Goal: Task Accomplishment & Management: Manage account settings

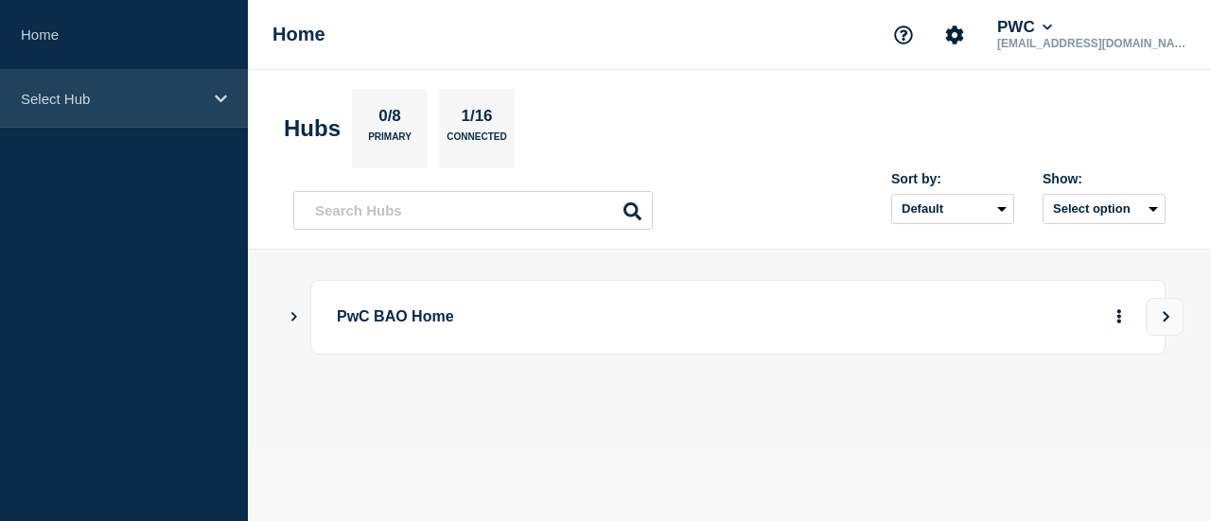
click at [146, 103] on p "Select Hub" at bounding box center [112, 99] width 182 height 16
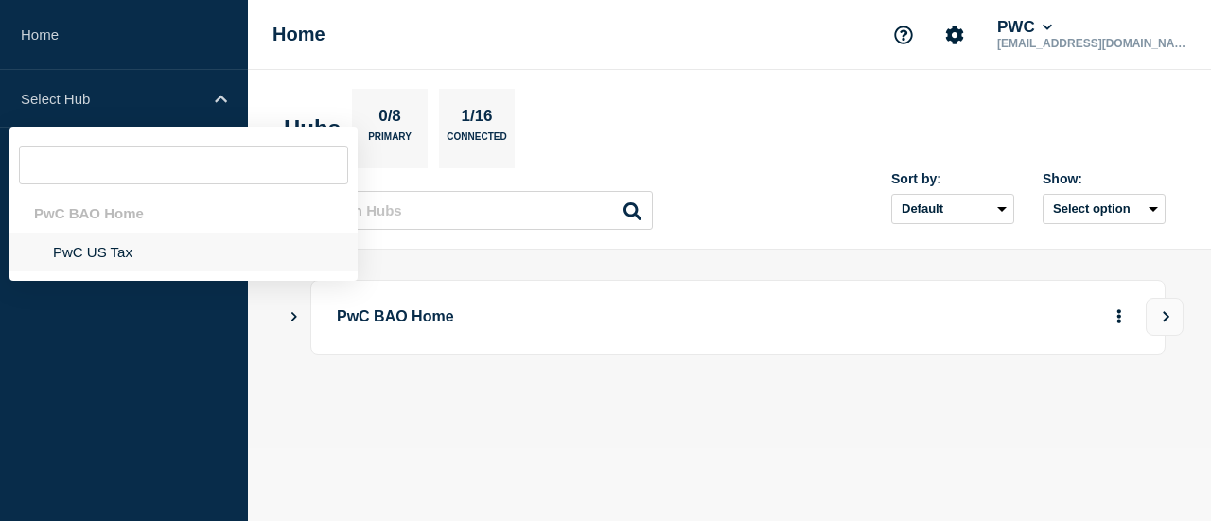
click at [108, 245] on li "PwC US Tax" at bounding box center [183, 252] width 348 height 39
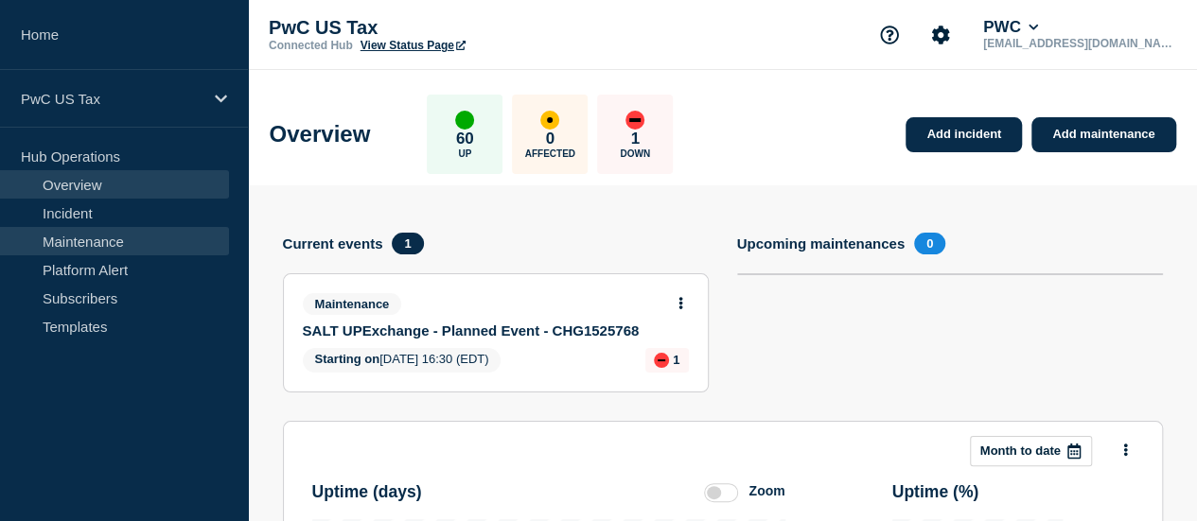
click at [123, 242] on link "Maintenance" at bounding box center [114, 241] width 229 height 28
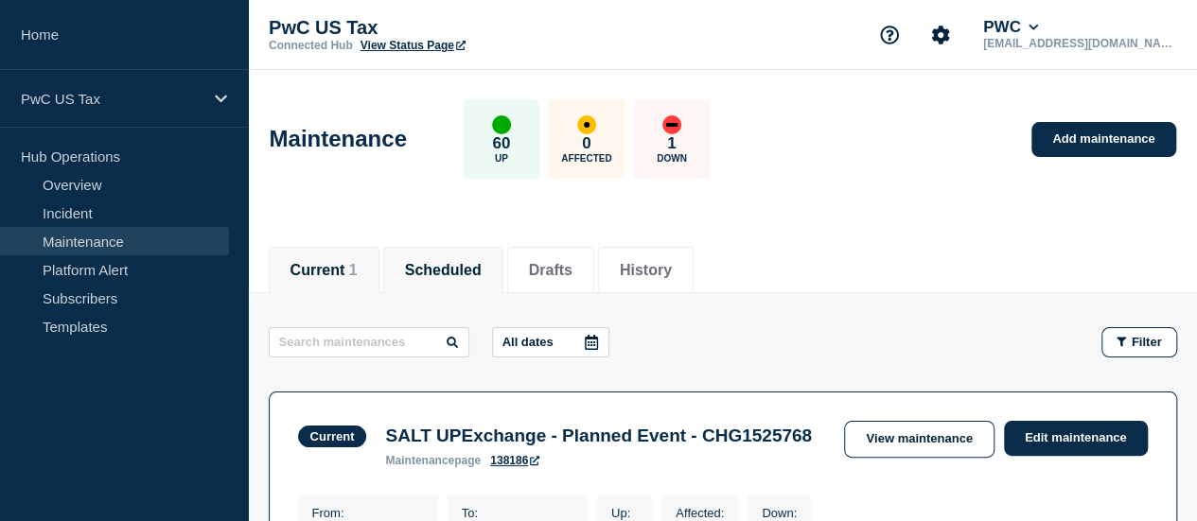
scroll to position [195, 0]
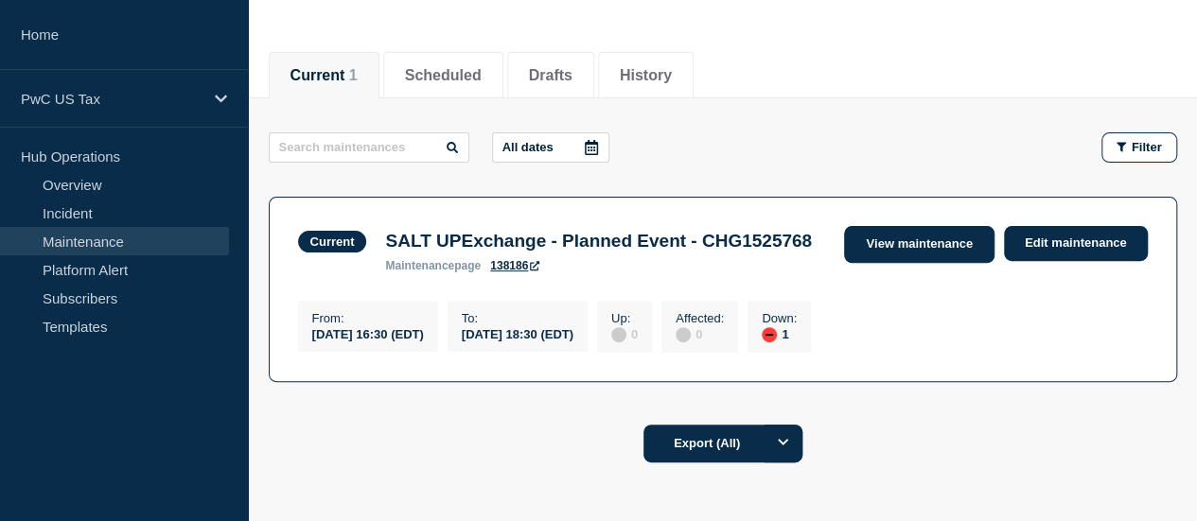
click at [914, 242] on link "View maintenance" at bounding box center [918, 244] width 149 height 37
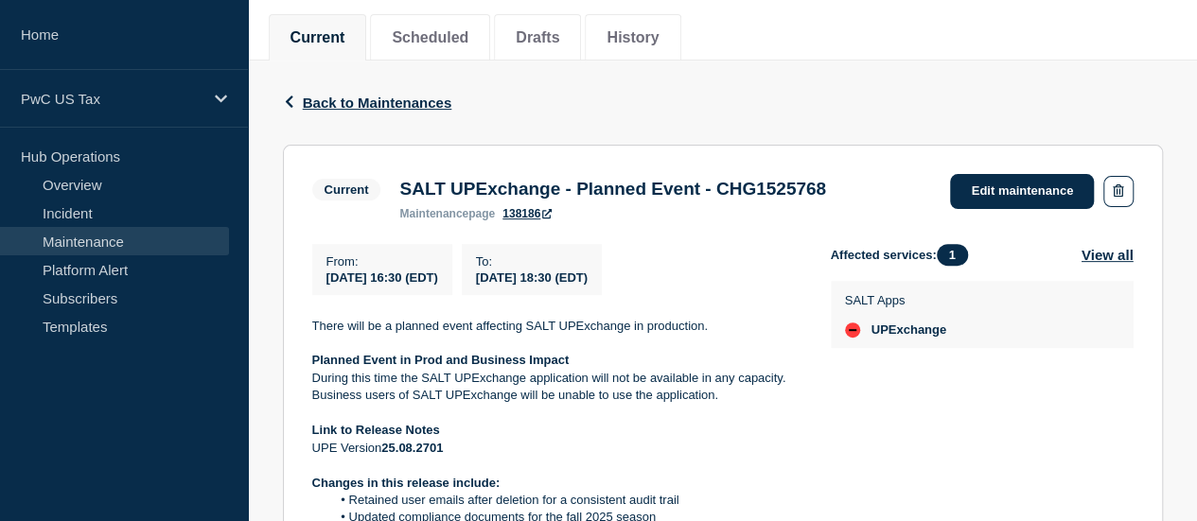
scroll to position [221, 0]
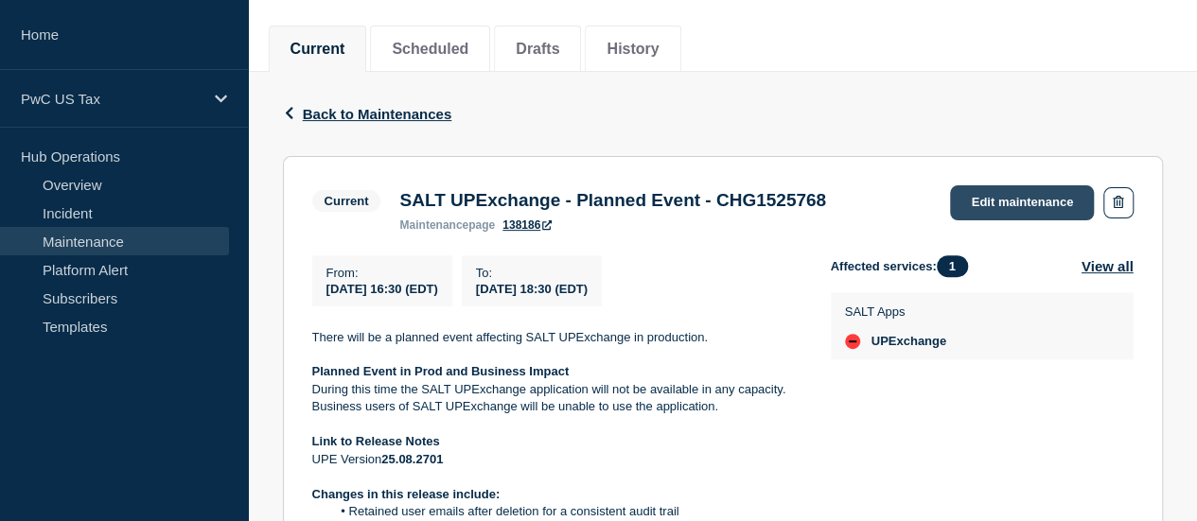
click at [988, 207] on link "Edit maintenance" at bounding box center [1022, 202] width 144 height 35
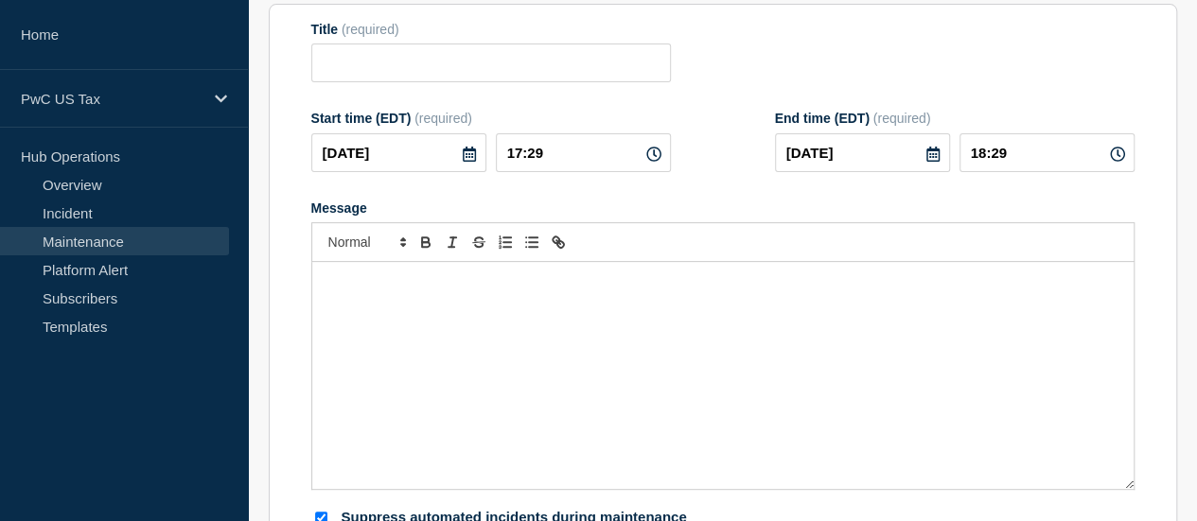
type input "SALT UPExchange - Planned Event - CHG1525768"
type input "16:30"
type input "18:30"
checkbox input "true"
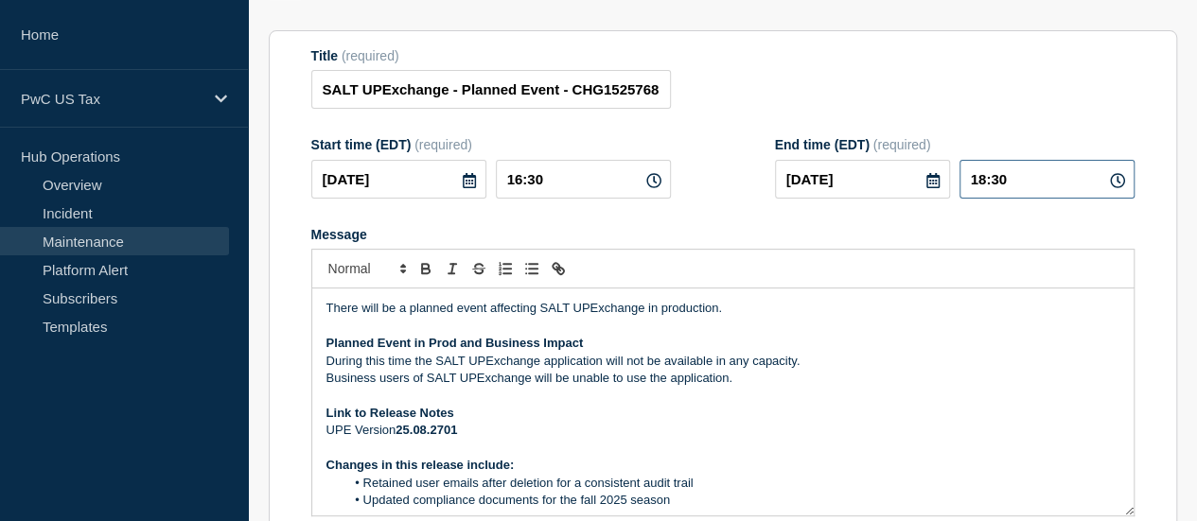
click at [985, 189] on input "18:30" at bounding box center [1046, 179] width 175 height 39
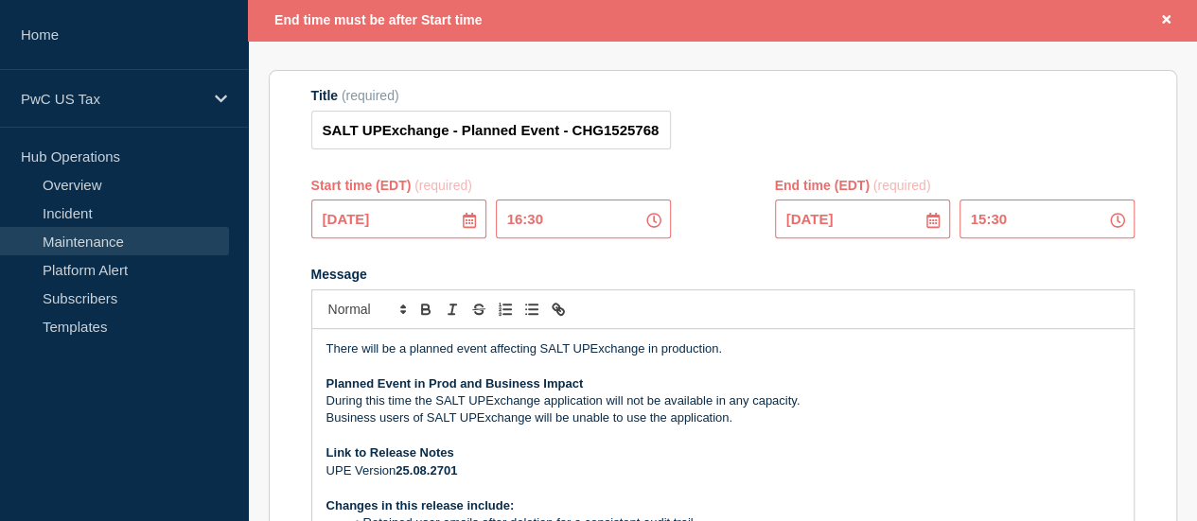
scroll to position [261, 0]
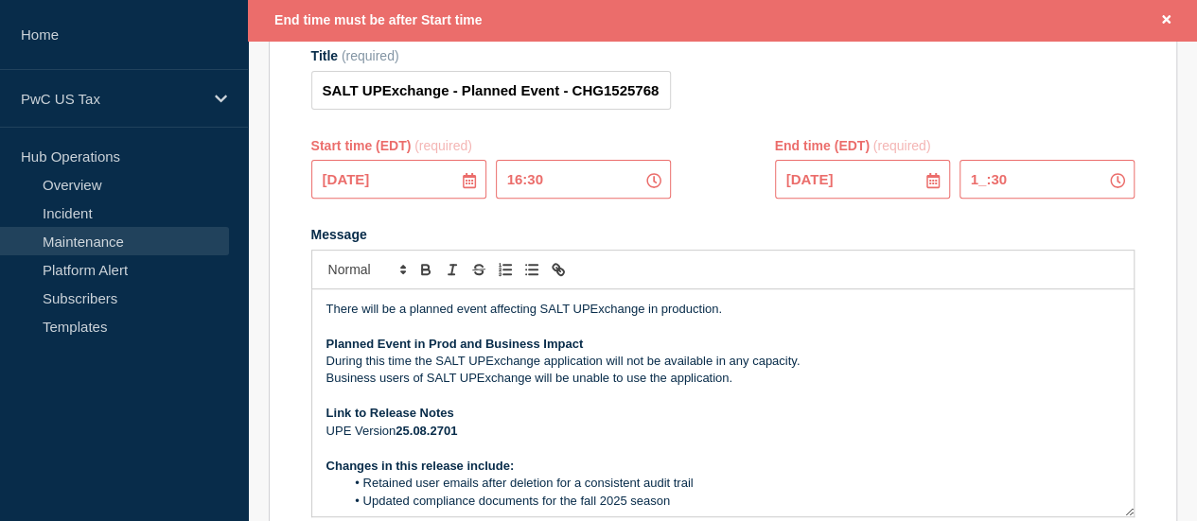
type input "17:30"
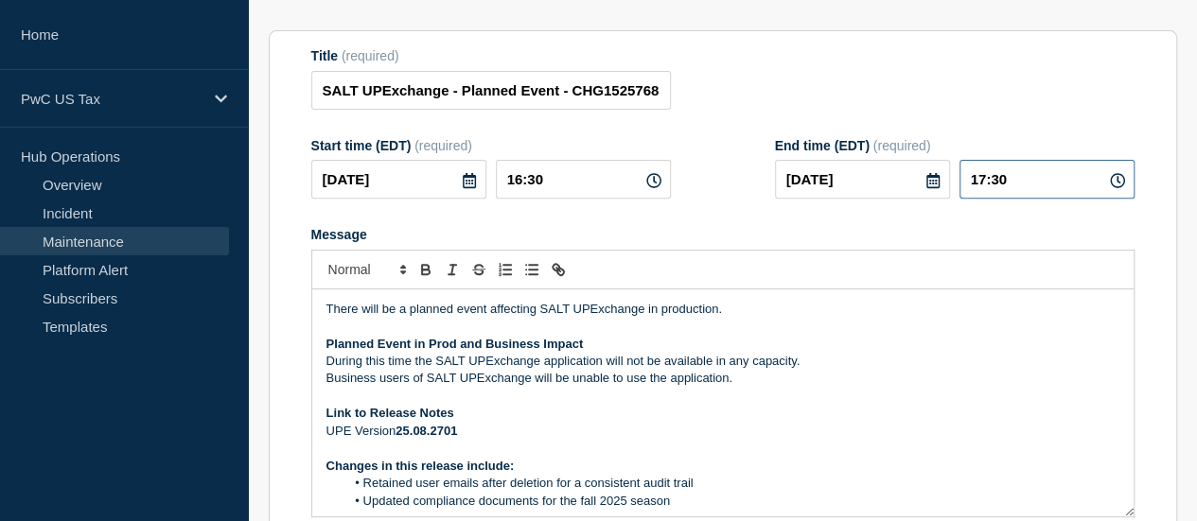
scroll to position [221, 0]
click at [883, 79] on div "Title (required) SALT UPExchange - Planned Event - CHG1525768" at bounding box center [722, 78] width 823 height 61
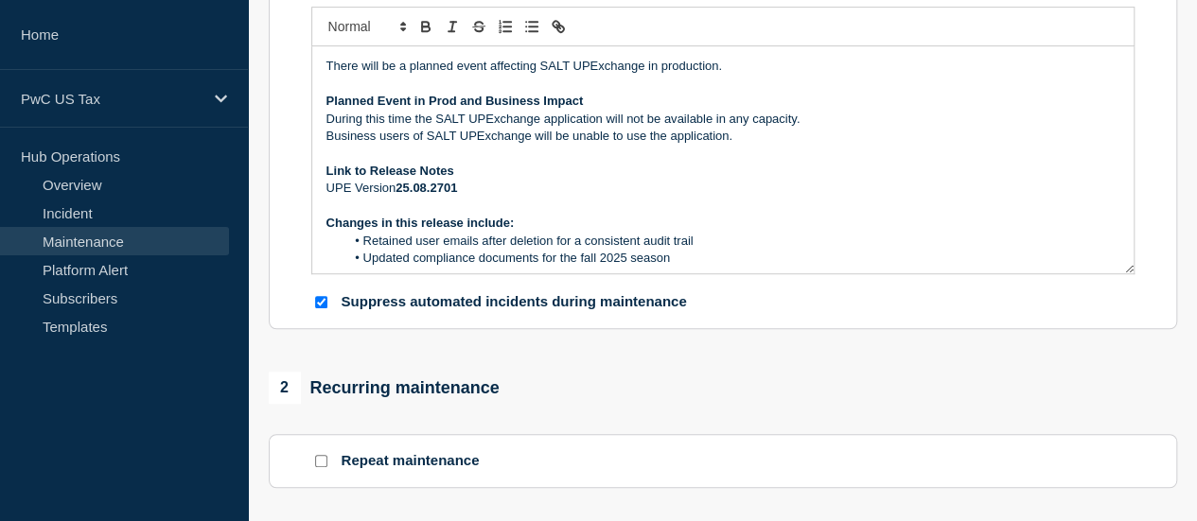
scroll to position [144, 0]
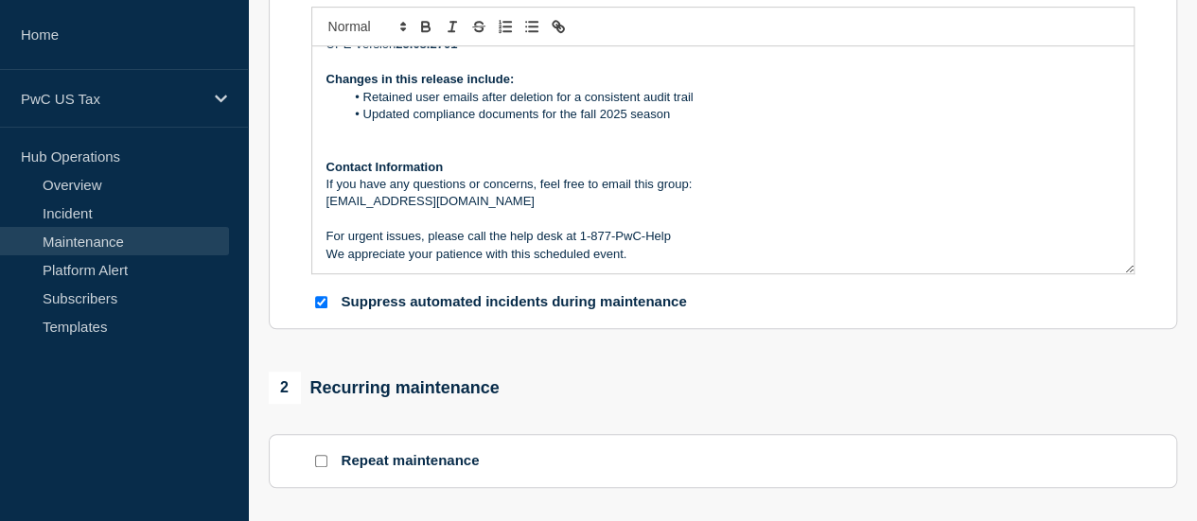
click at [322, 308] on input "Suppress automated incidents during maintenance" at bounding box center [321, 302] width 12 height 12
checkbox input "false"
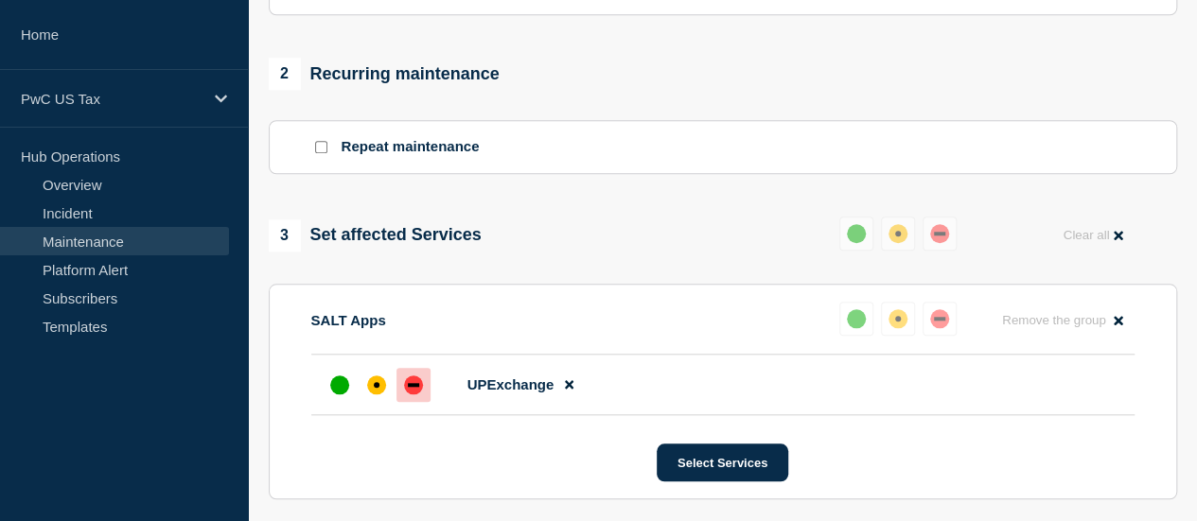
scroll to position [795, 0]
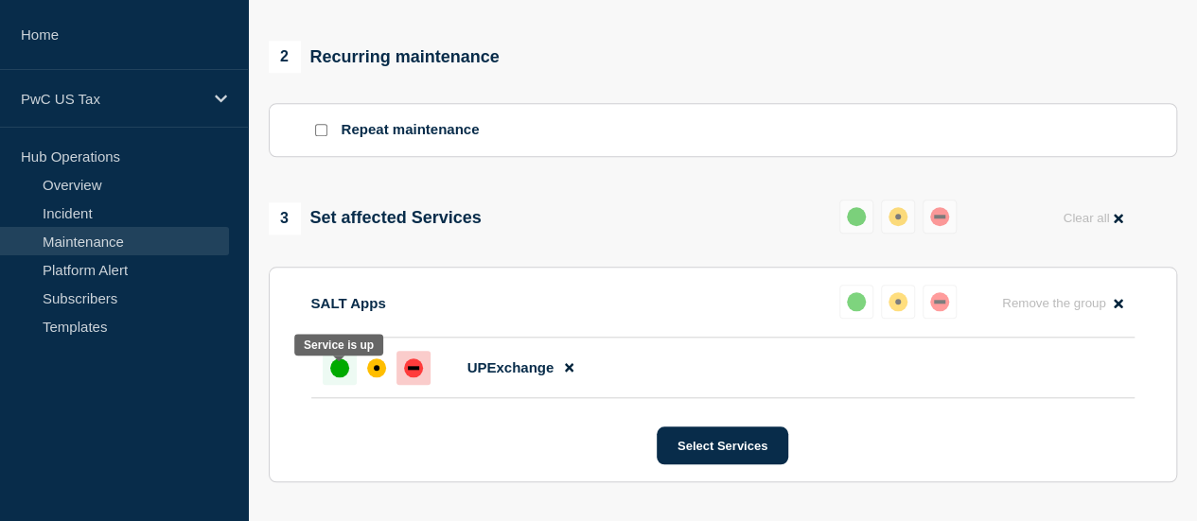
click at [328, 381] on div at bounding box center [340, 368] width 34 height 34
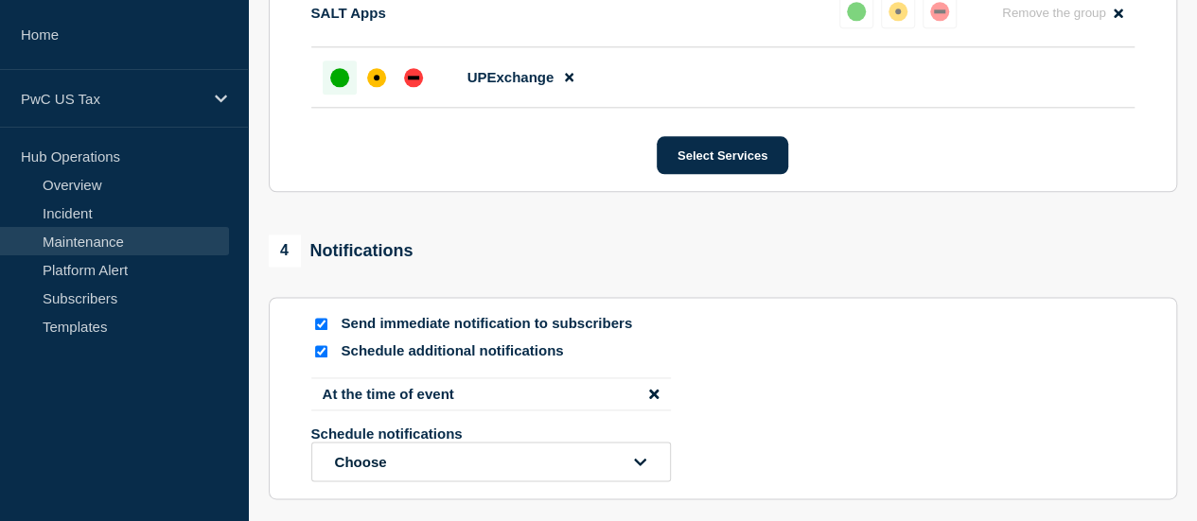
scroll to position [1124, 0]
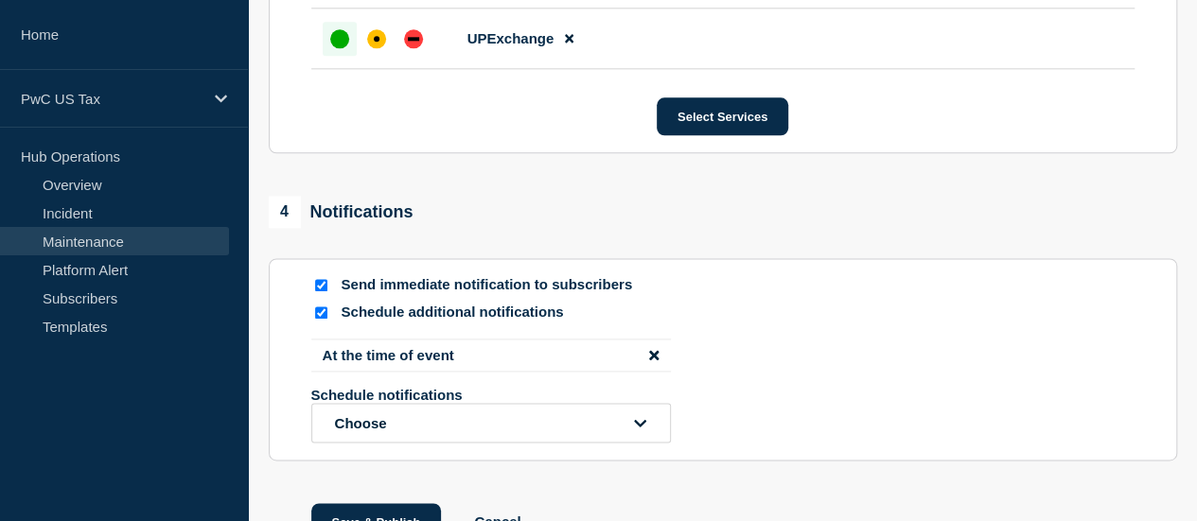
click at [660, 368] on li "At the time of event" at bounding box center [490, 355] width 359 height 33
click at [654, 362] on icon "disable notification At the time of event" at bounding box center [653, 355] width 9 height 14
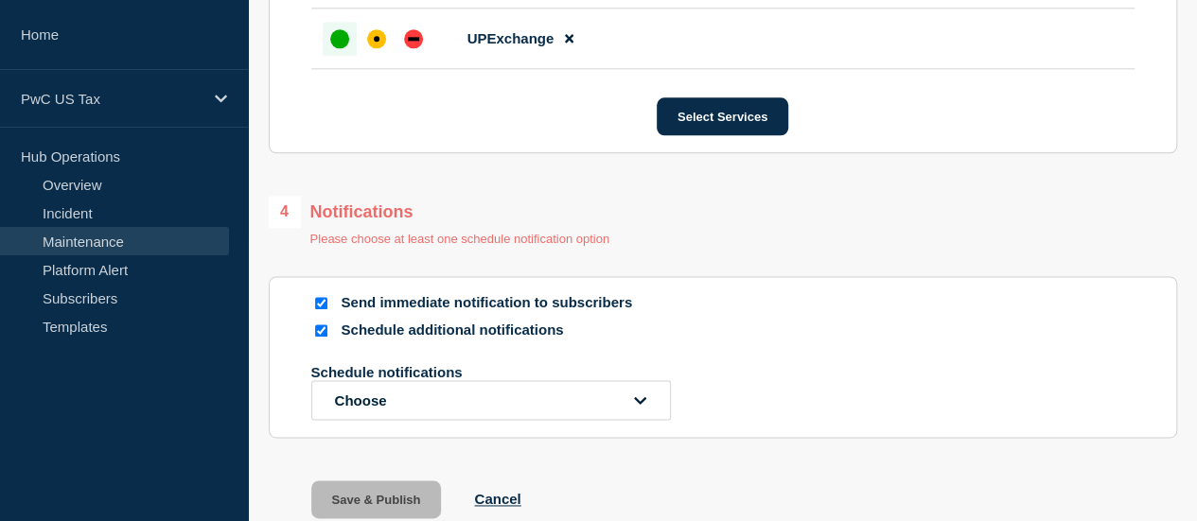
click at [320, 336] on input "Schedule additional notifications" at bounding box center [321, 330] width 12 height 12
checkbox input "false"
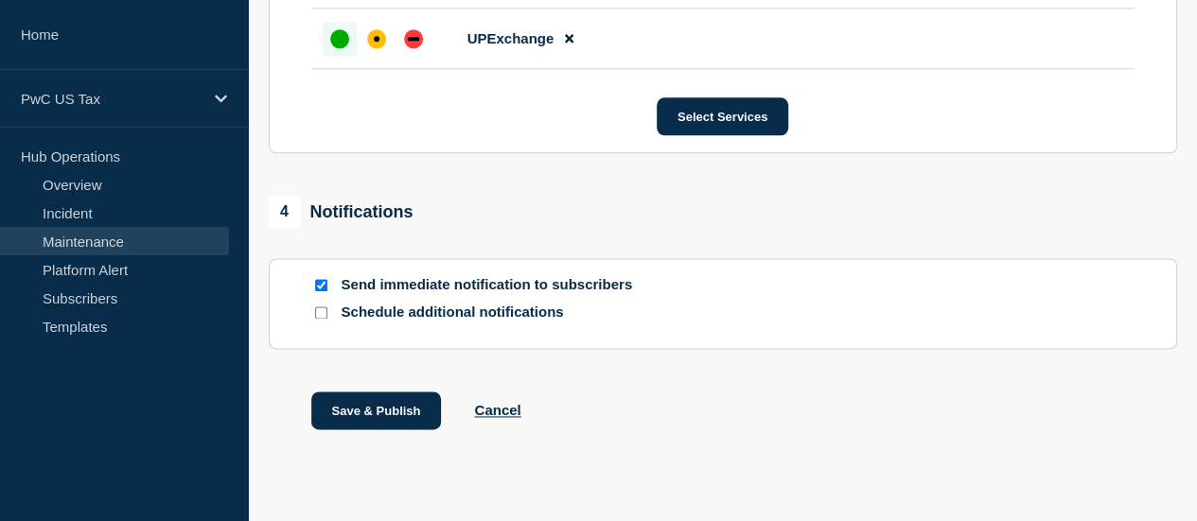
scroll to position [1163, 0]
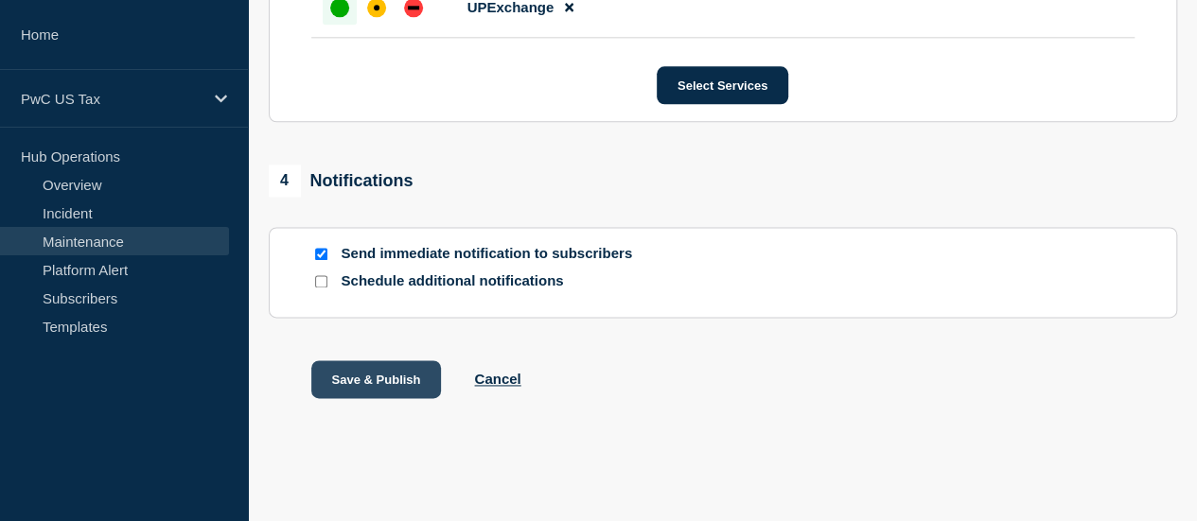
click at [371, 377] on button "Save & Publish" at bounding box center [376, 379] width 131 height 38
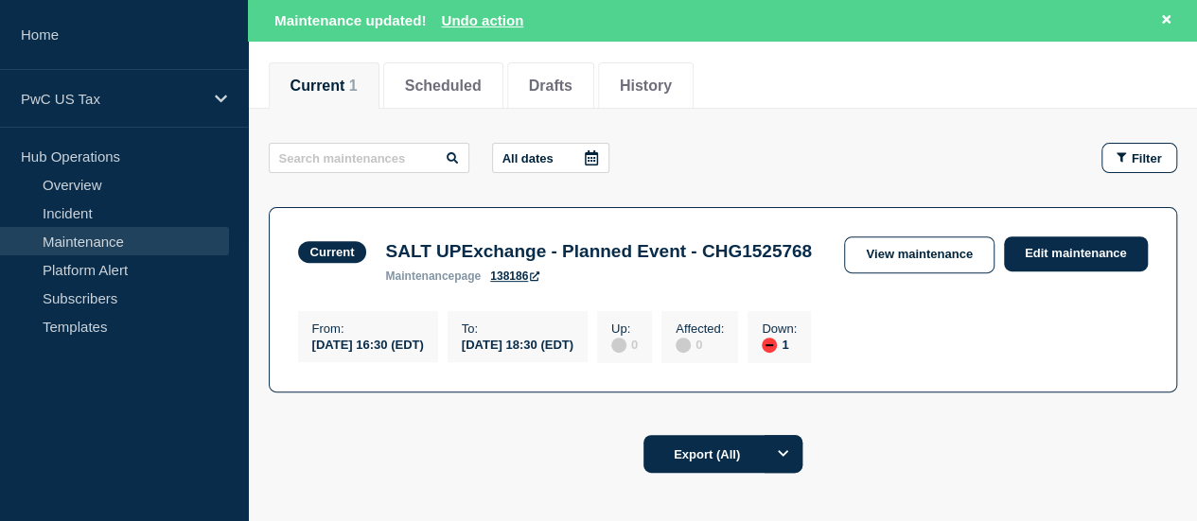
scroll to position [225, 0]
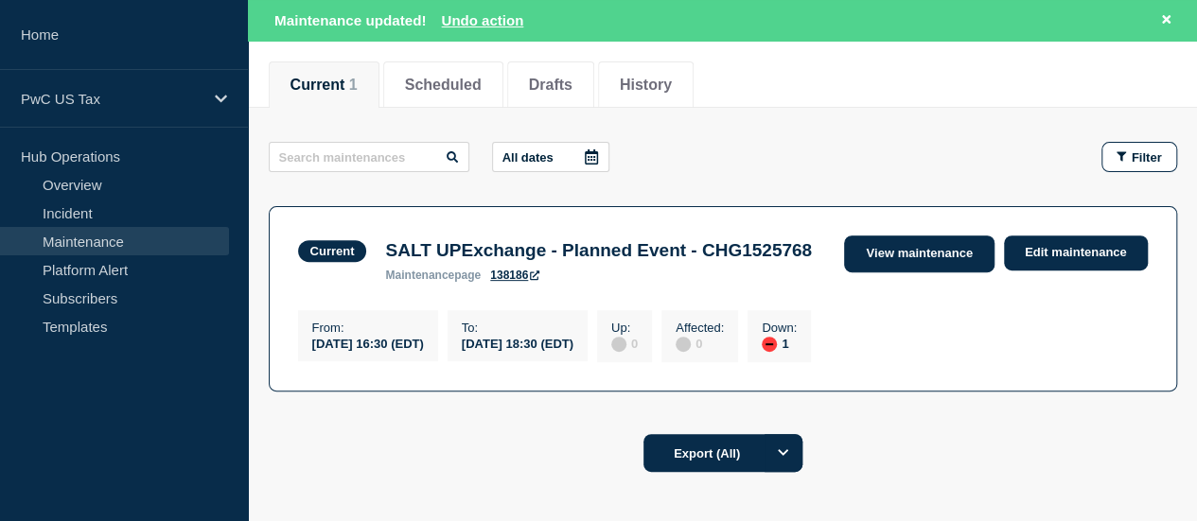
click at [921, 256] on link "View maintenance" at bounding box center [918, 254] width 149 height 37
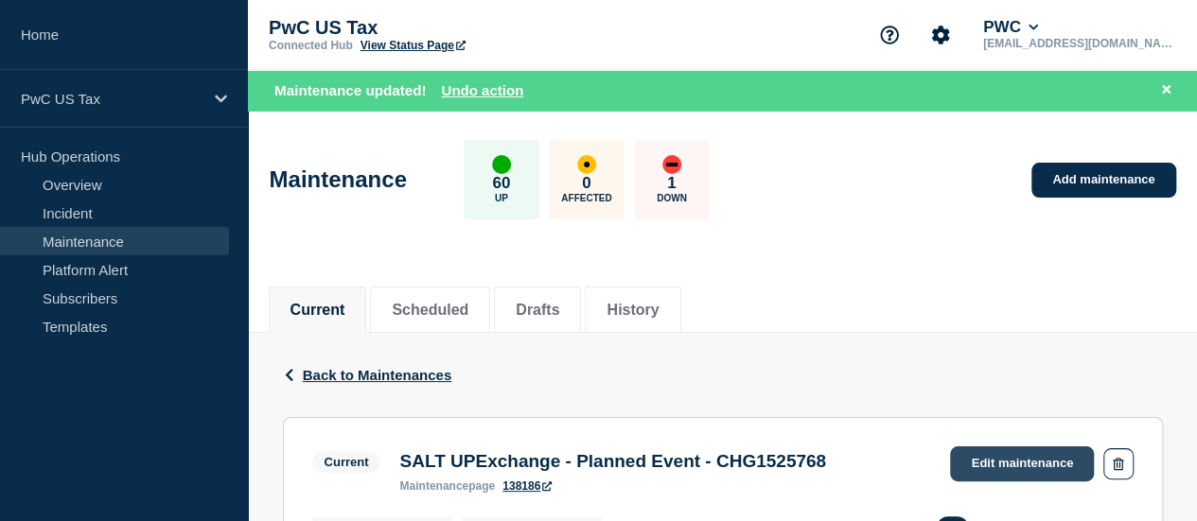
click at [978, 446] on link "Edit maintenance" at bounding box center [1022, 463] width 144 height 35
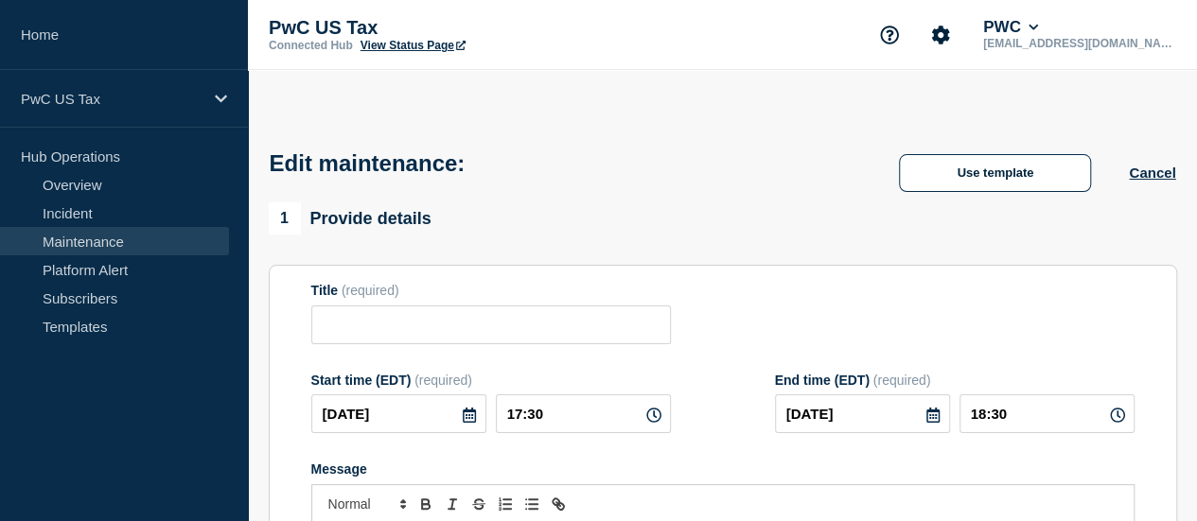
type input "SALT UPExchange - Planned Event - CHG1525768"
type input "16:30"
checkbox input "true"
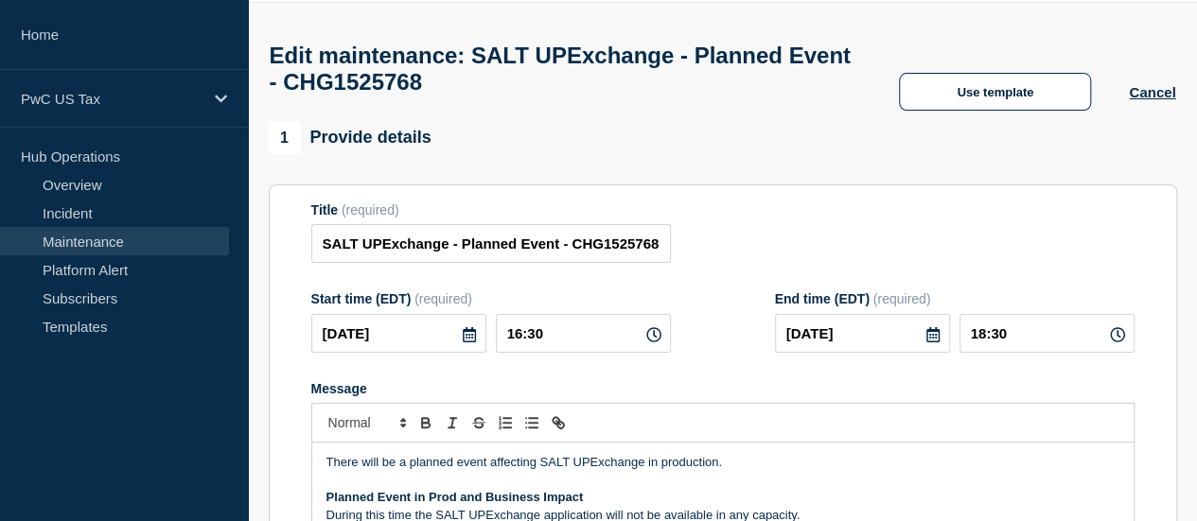
scroll to position [208, 0]
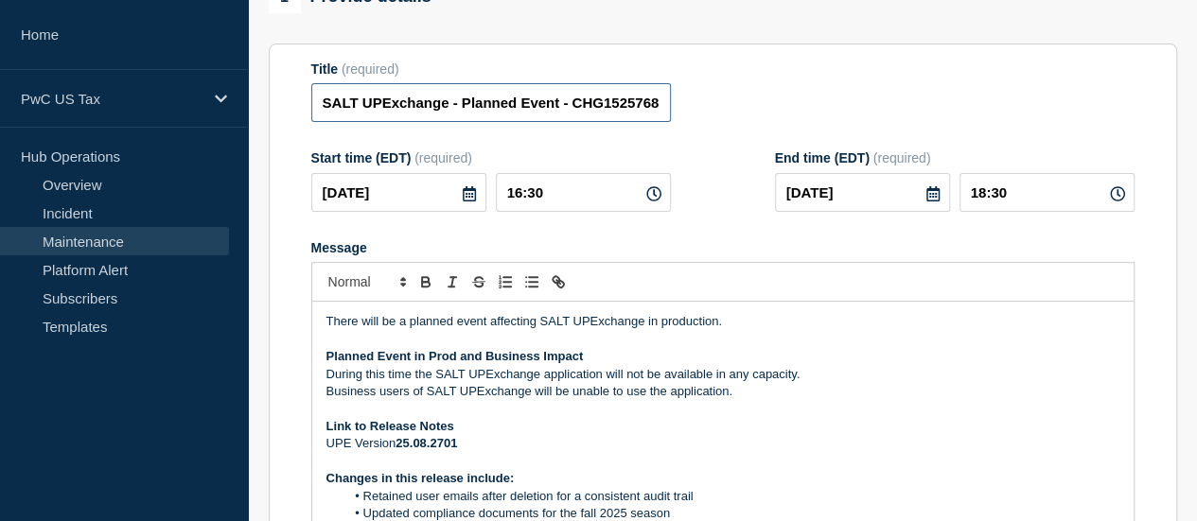
click at [581, 115] on input "SALT UPExchange - Planned Event - CHG1525768" at bounding box center [490, 102] width 359 height 39
type input "SALT UPExchange - Planned Event - CHG1525768 - Completed"
click at [774, 95] on div "Title (required) SALT UPExchange - Planned Event - CHG1525768 - Completed" at bounding box center [722, 91] width 823 height 61
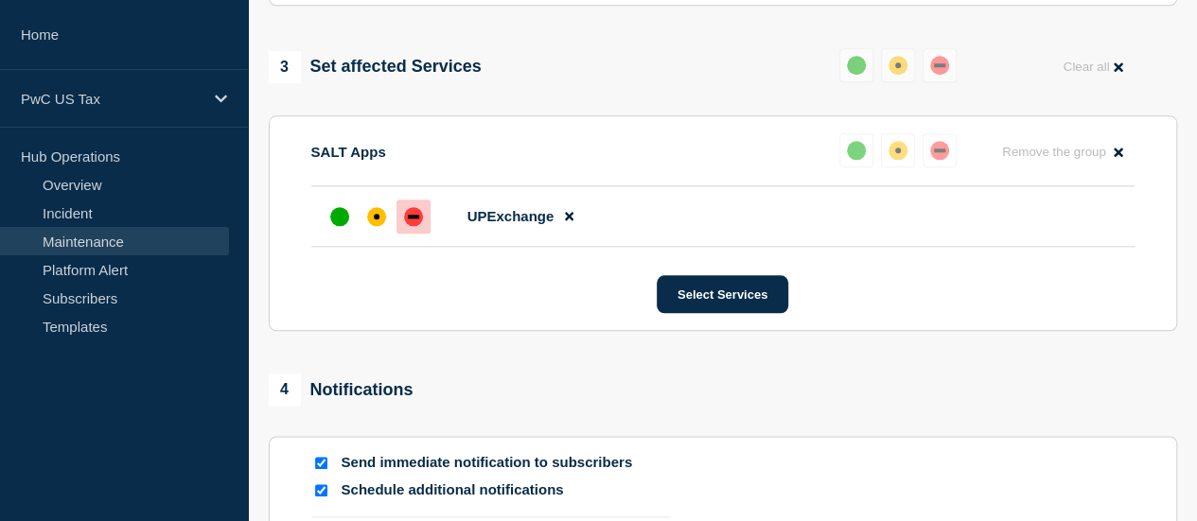
scroll to position [1275, 0]
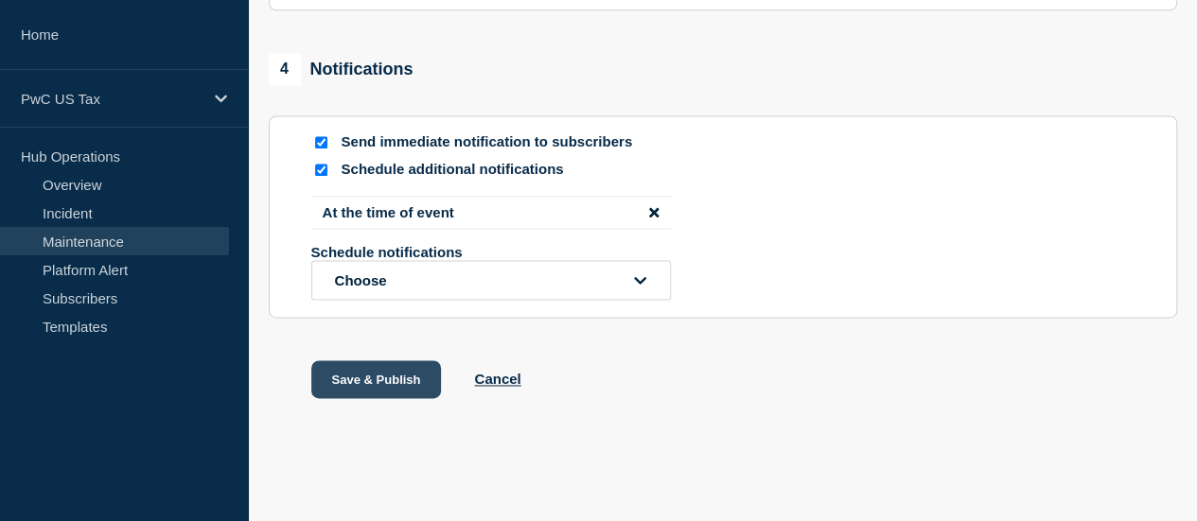
click at [385, 388] on button "Save & Publish" at bounding box center [376, 379] width 131 height 38
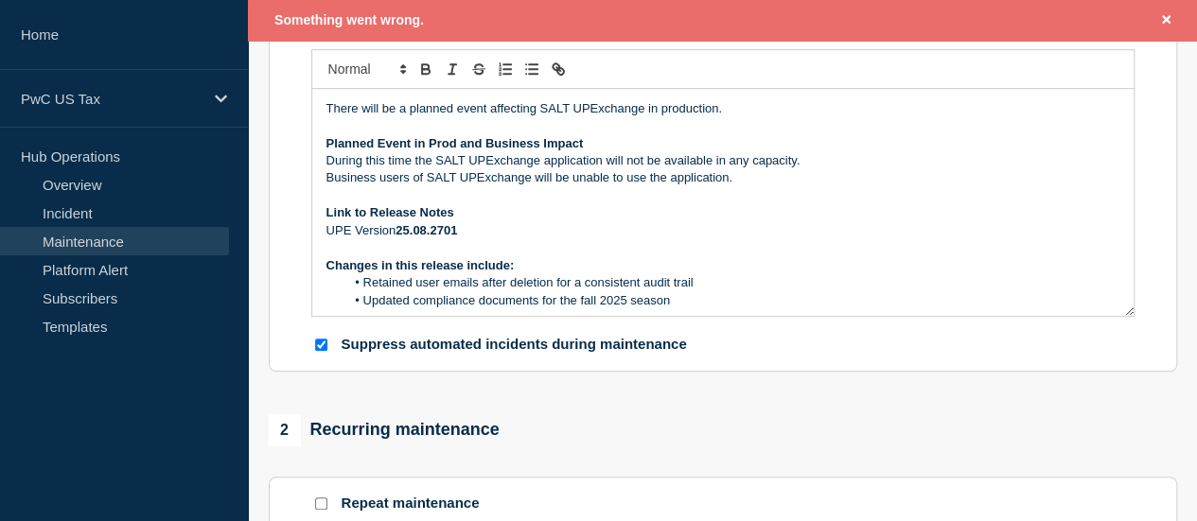
scroll to position [0, 0]
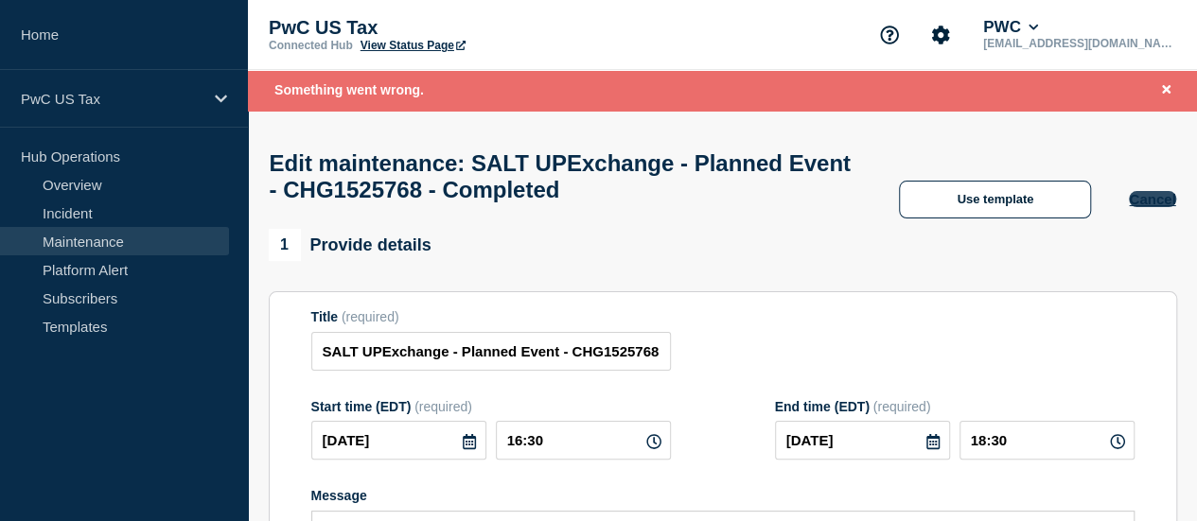
click at [1160, 203] on button "Cancel" at bounding box center [1151, 199] width 46 height 16
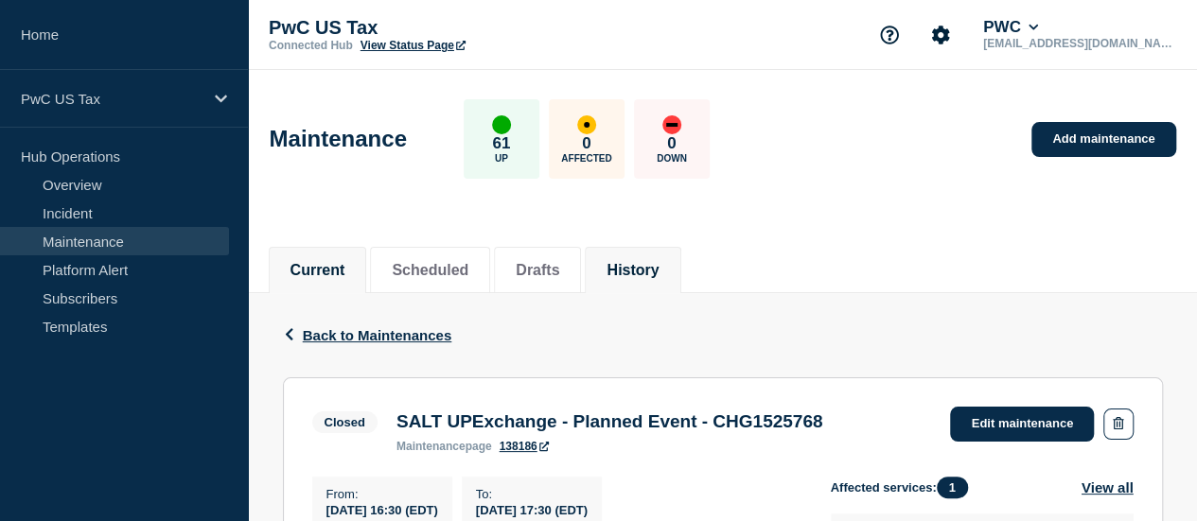
click at [318, 266] on button "Current" at bounding box center [317, 270] width 55 height 17
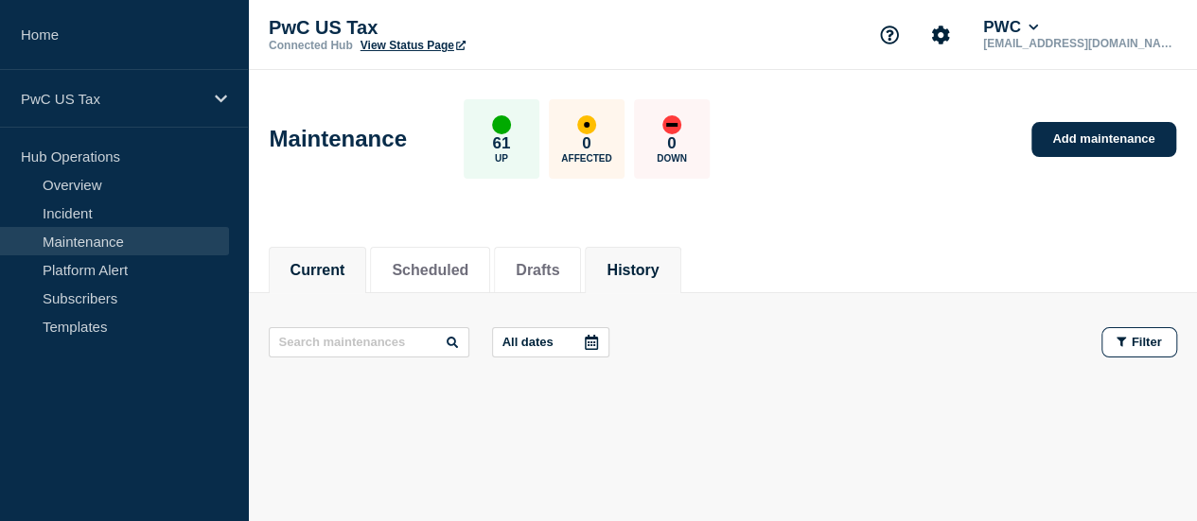
scroll to position [55, 0]
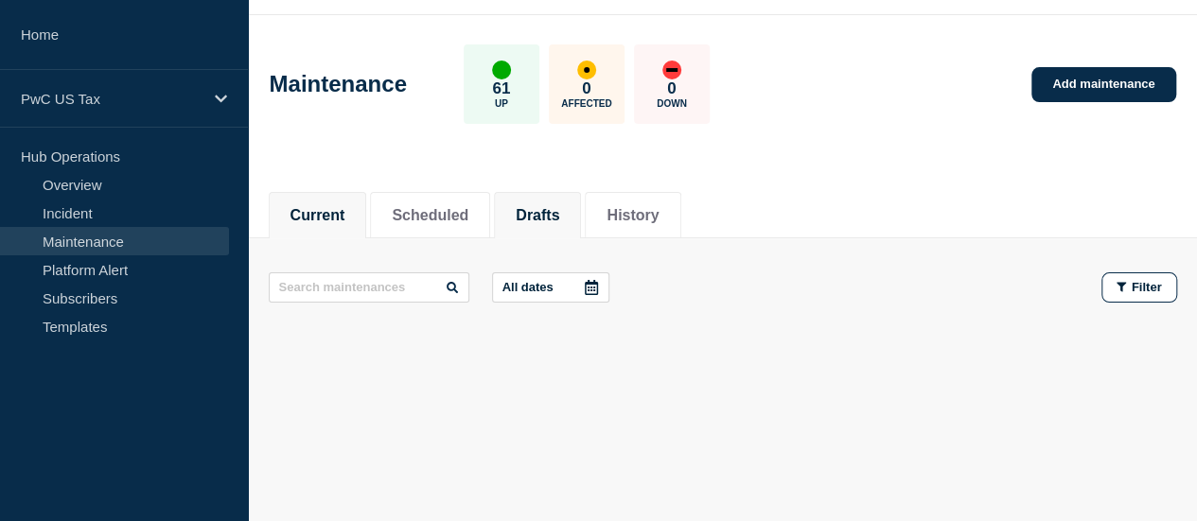
click at [516, 205] on li "Drafts" at bounding box center [537, 215] width 87 height 46
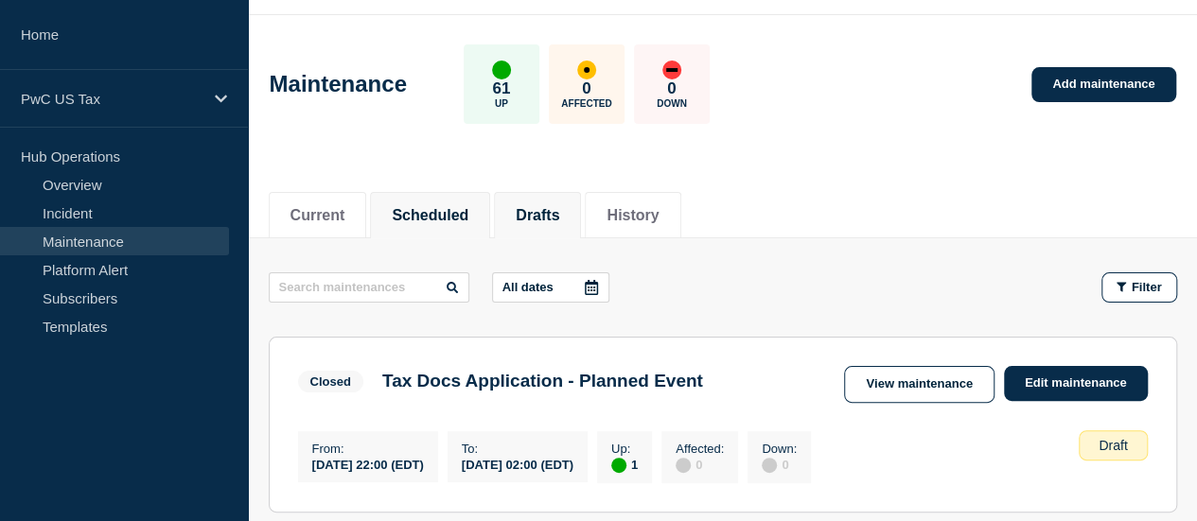
click at [383, 226] on li "Scheduled" at bounding box center [430, 215] width 120 height 46
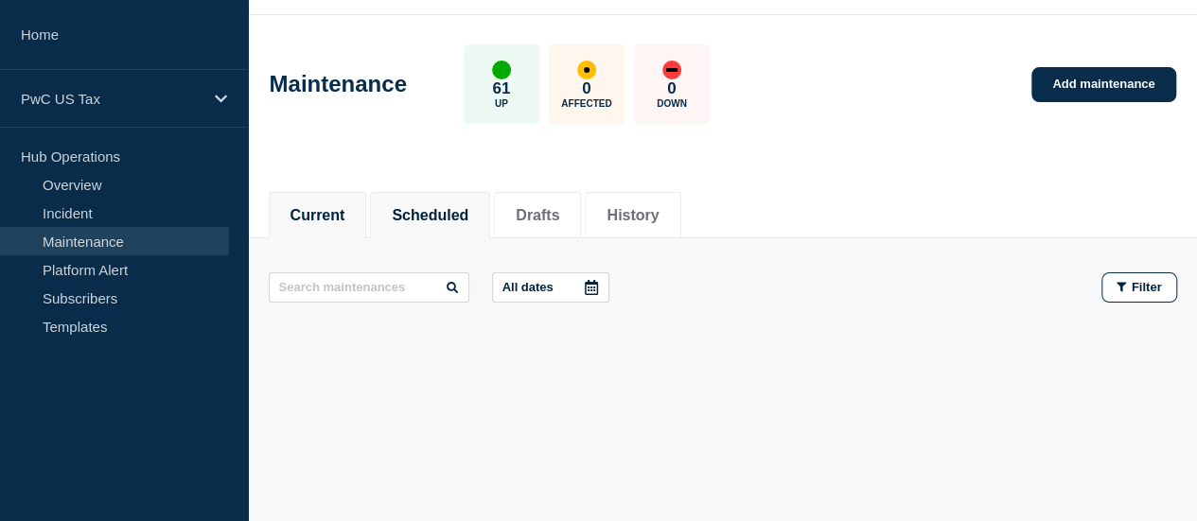
click at [325, 215] on button "Current" at bounding box center [317, 215] width 55 height 17
